Goal: Find specific page/section: Find specific page/section

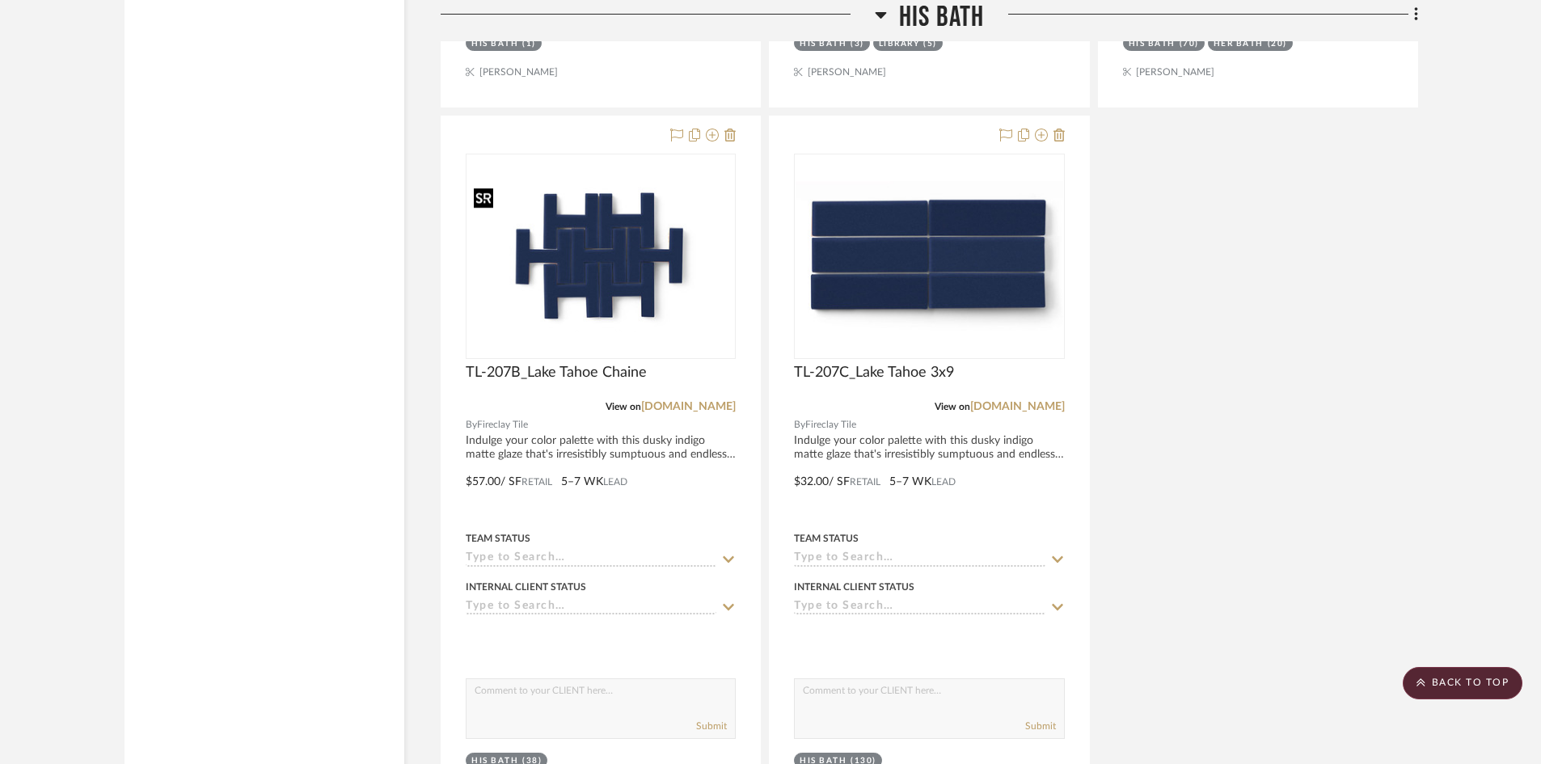
scroll to position [2587, 0]
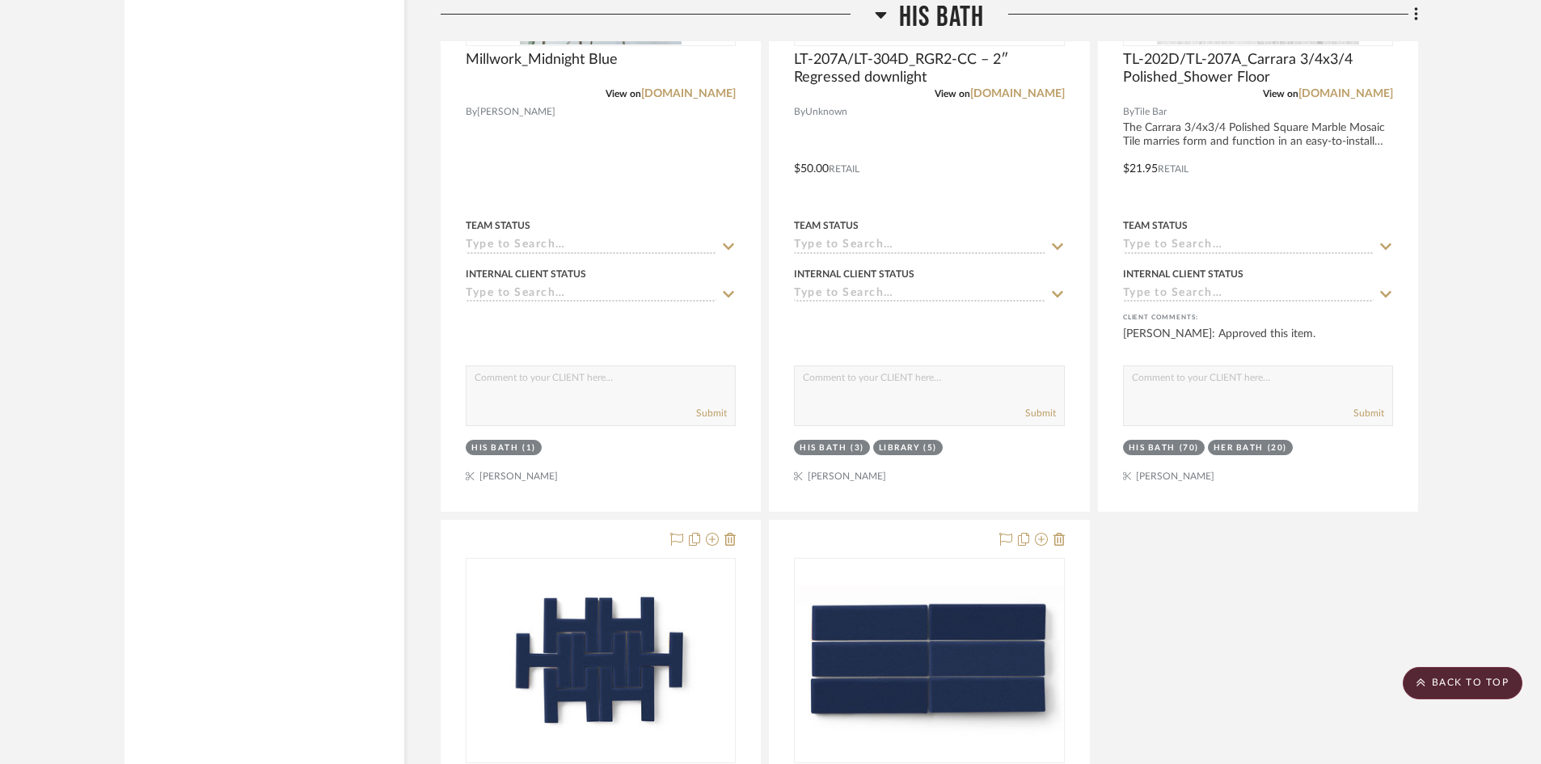
click at [897, 27] on h3 "His Bath" at bounding box center [930, 17] width 110 height 35
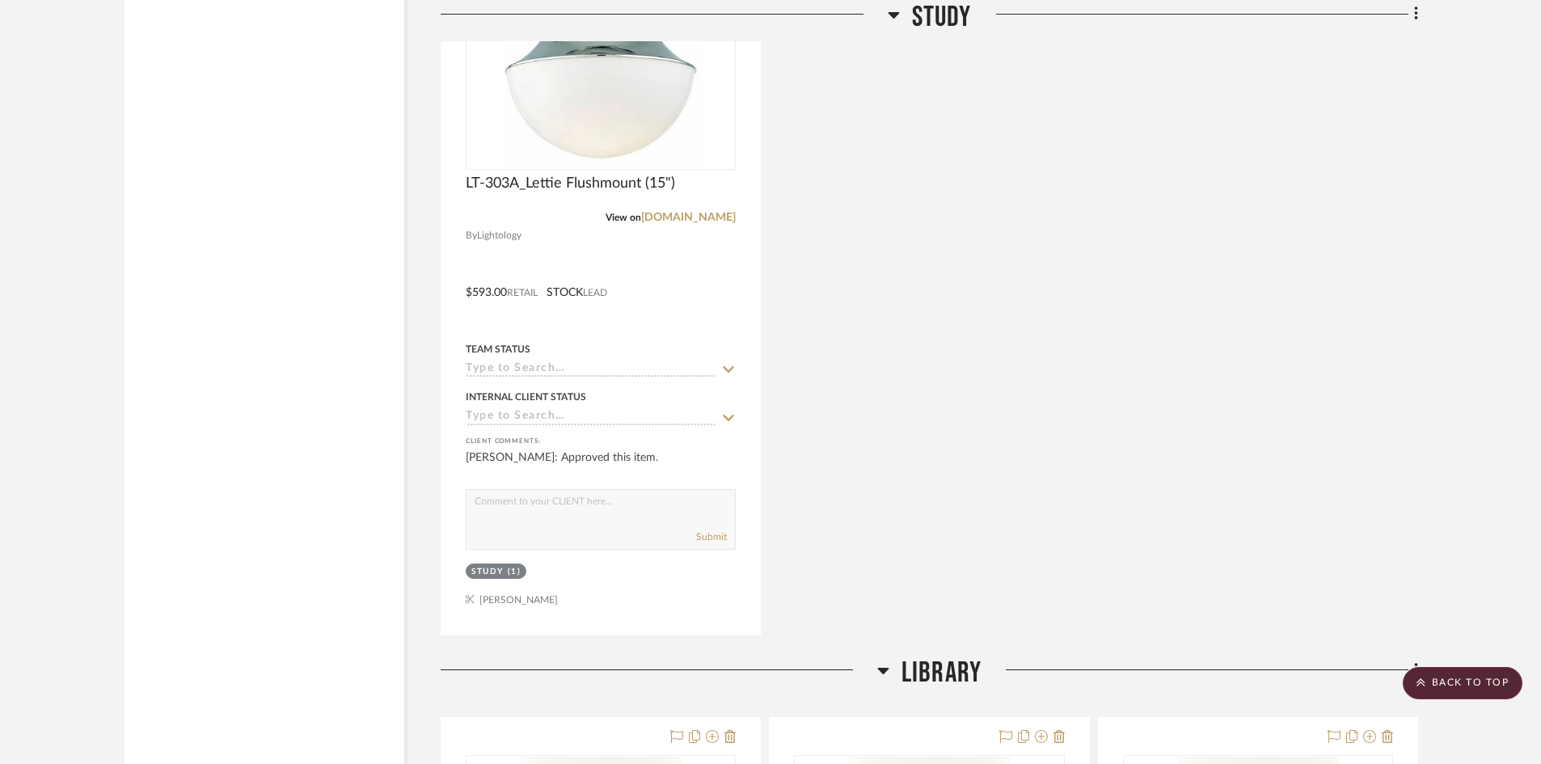
click at [897, 27] on fa-icon at bounding box center [894, 19] width 12 height 23
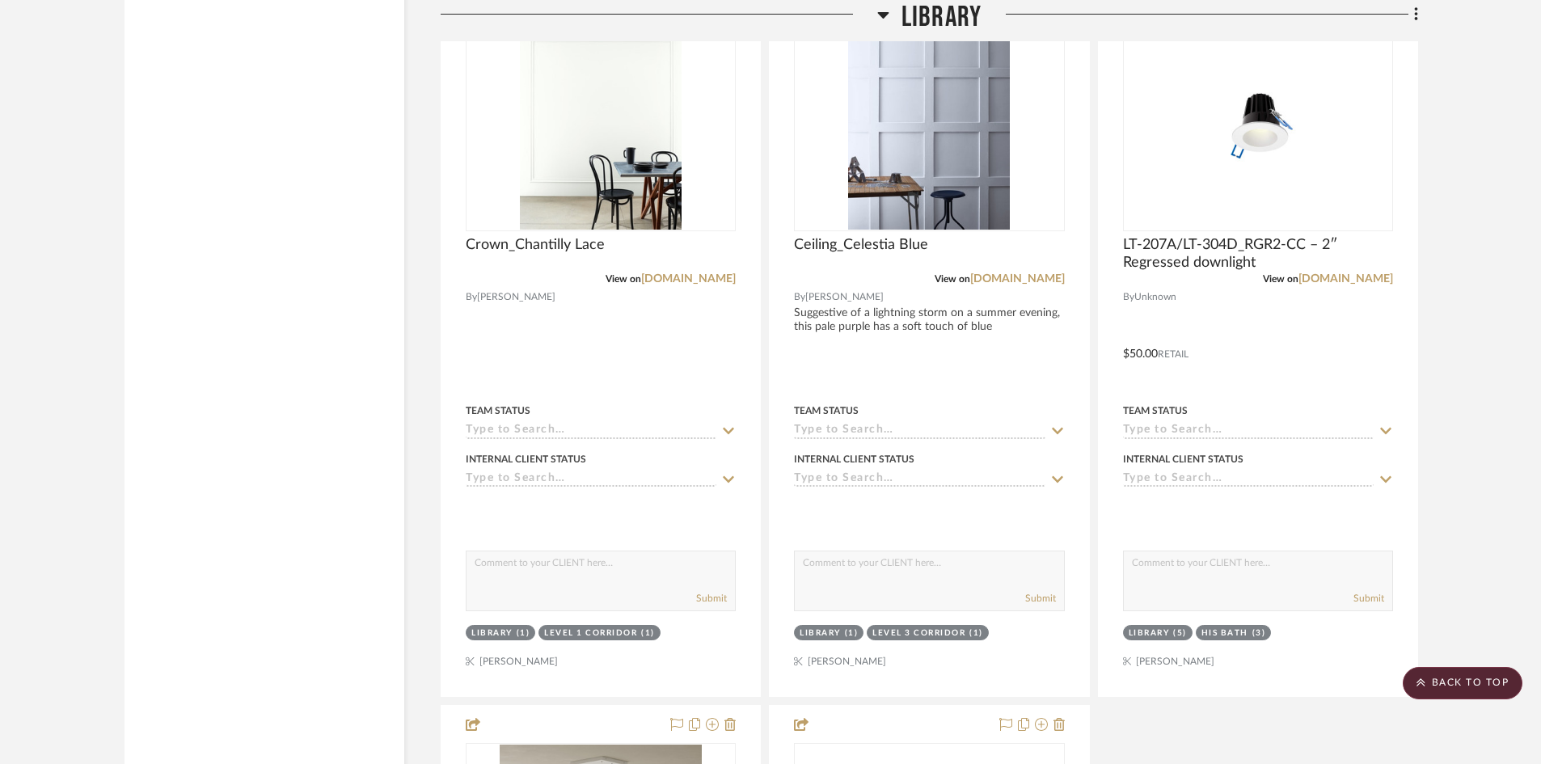
click at [926, 22] on span "Library" at bounding box center [941, 17] width 80 height 35
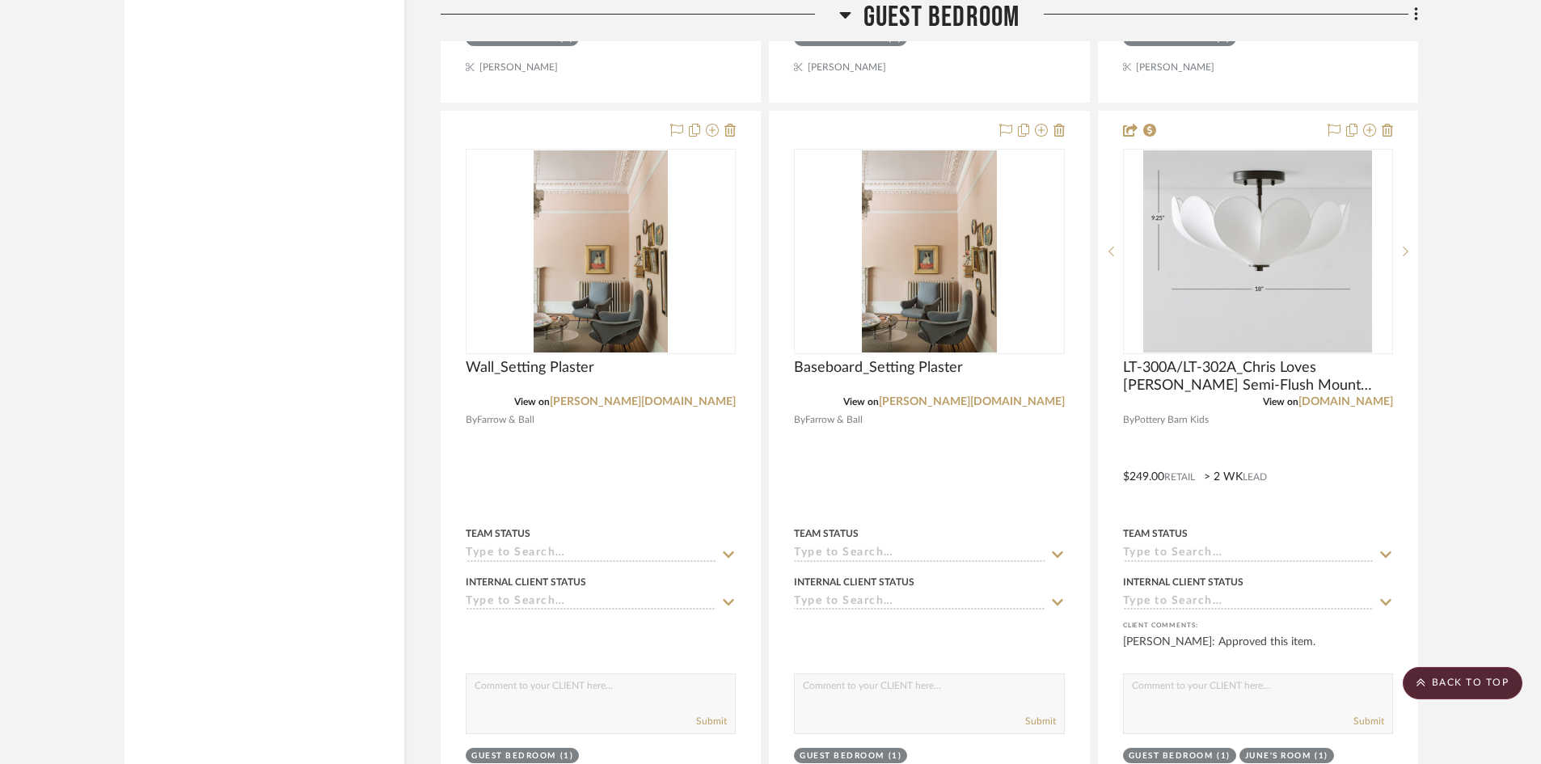
click at [926, 22] on span "Guest Bedroom" at bounding box center [941, 17] width 157 height 35
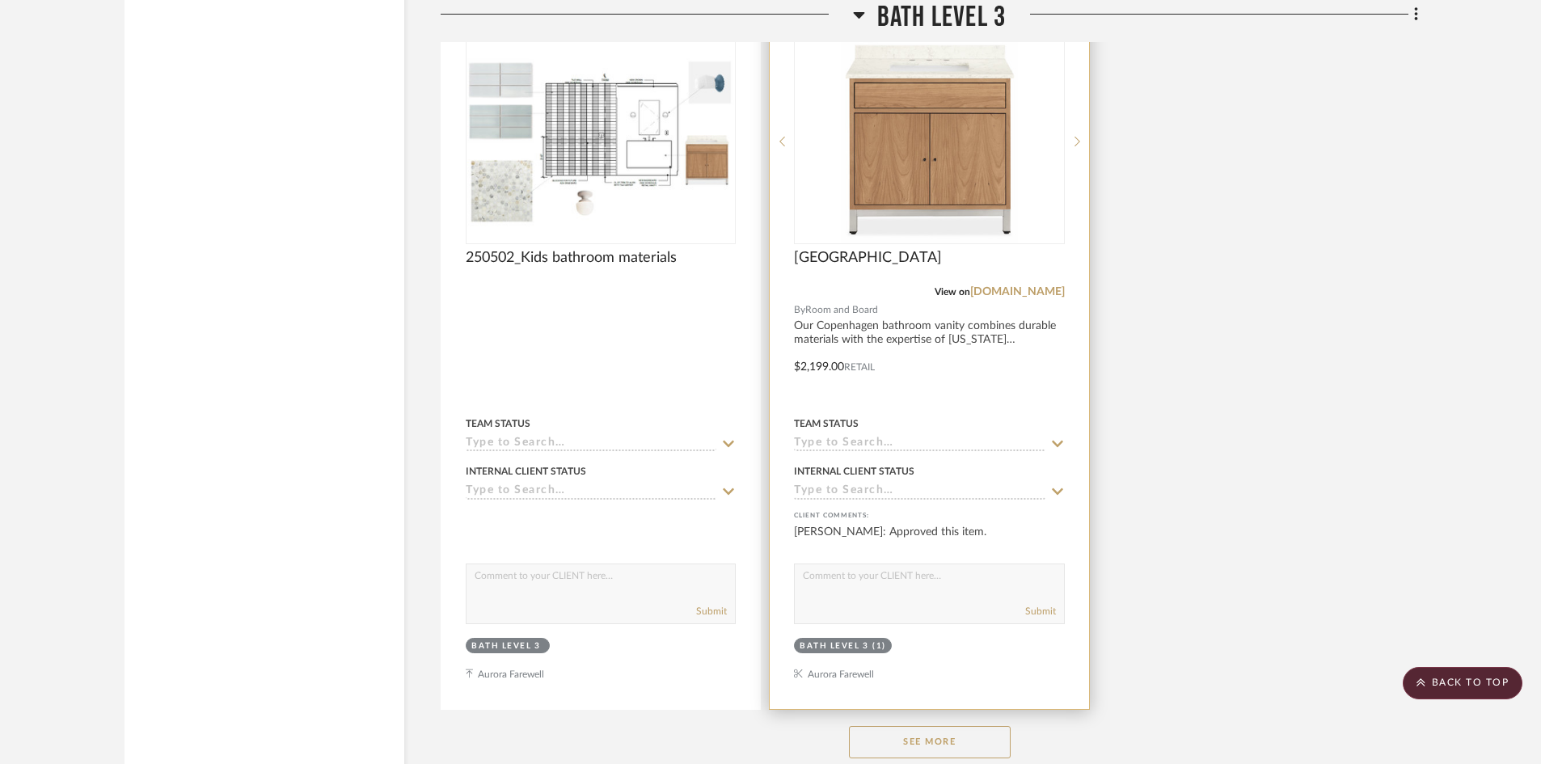
scroll to position [3718, 0]
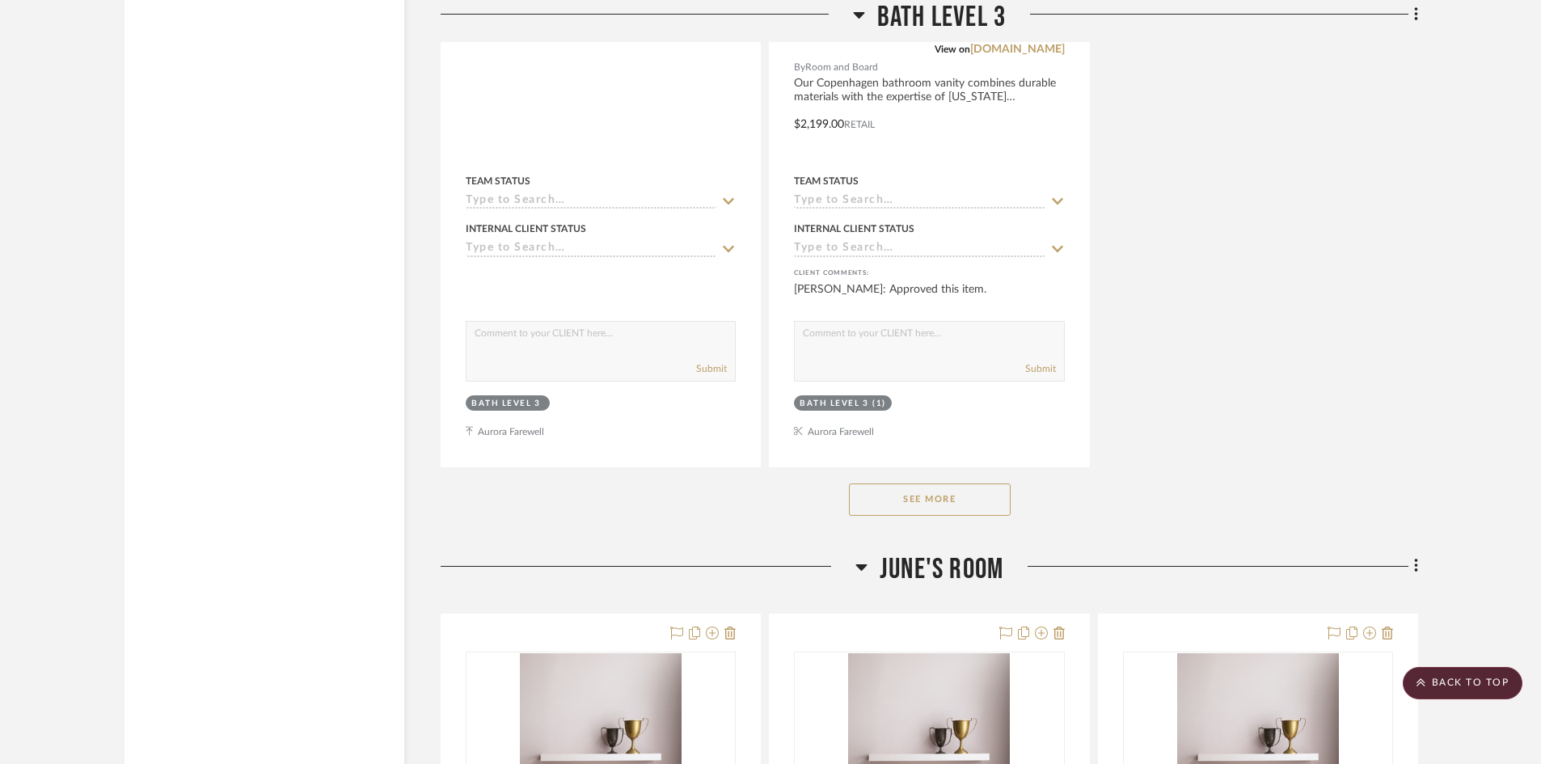
click at [866, 496] on button "See More" at bounding box center [930, 499] width 162 height 32
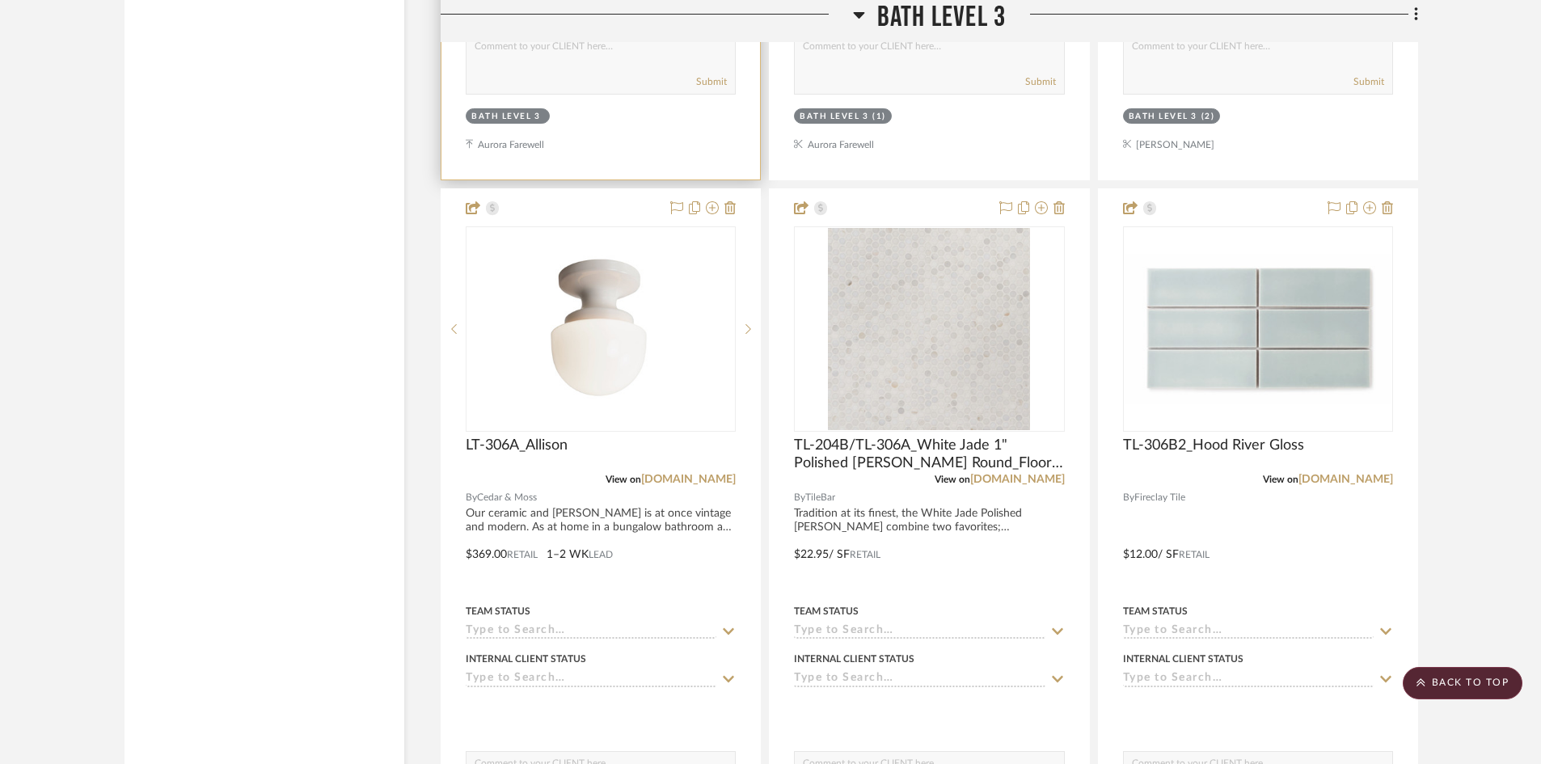
scroll to position [4123, 0]
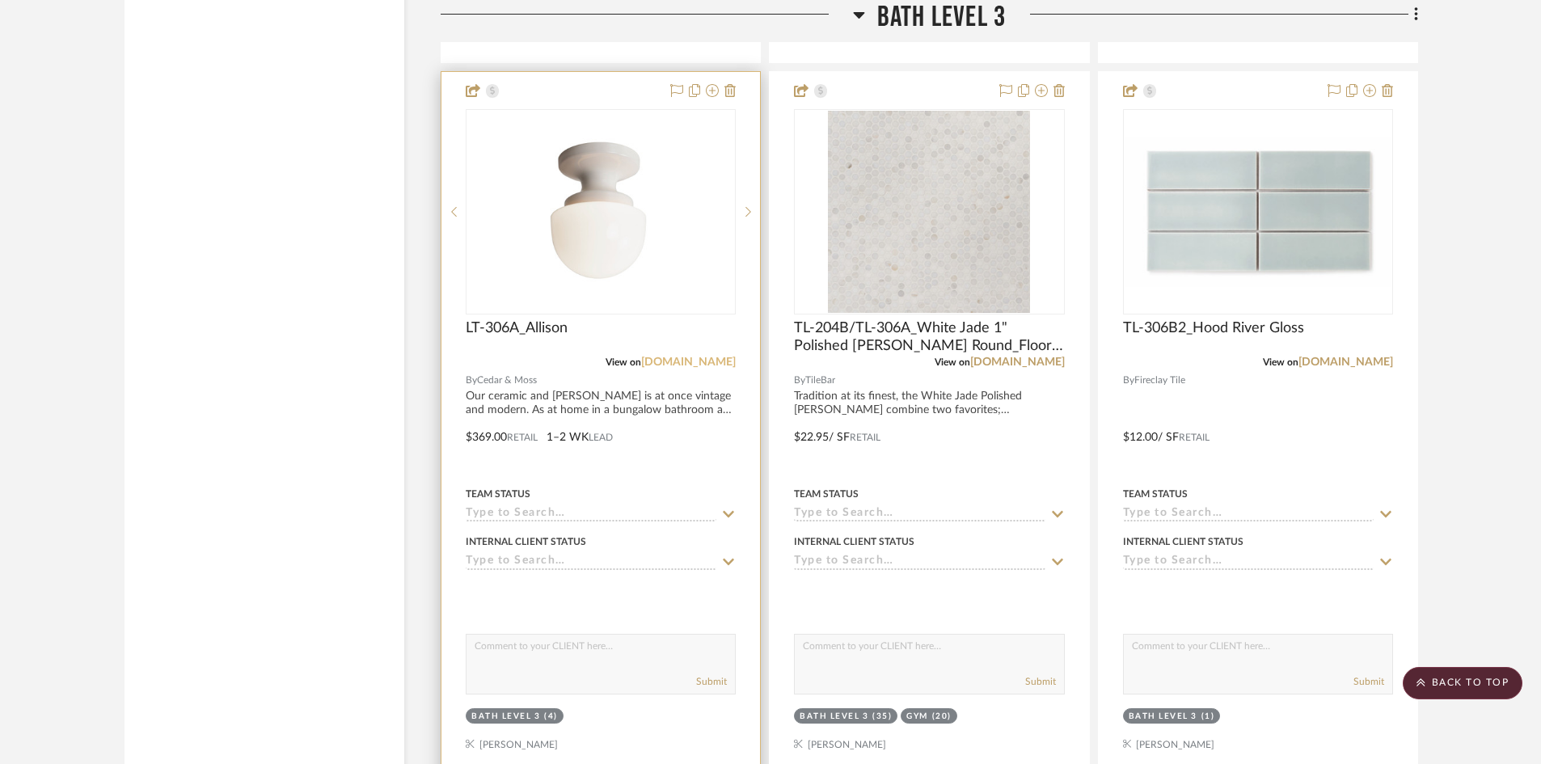
click at [673, 361] on link "cedarandmoss.com" at bounding box center [688, 361] width 95 height 11
